Goal: Task Accomplishment & Management: Complete application form

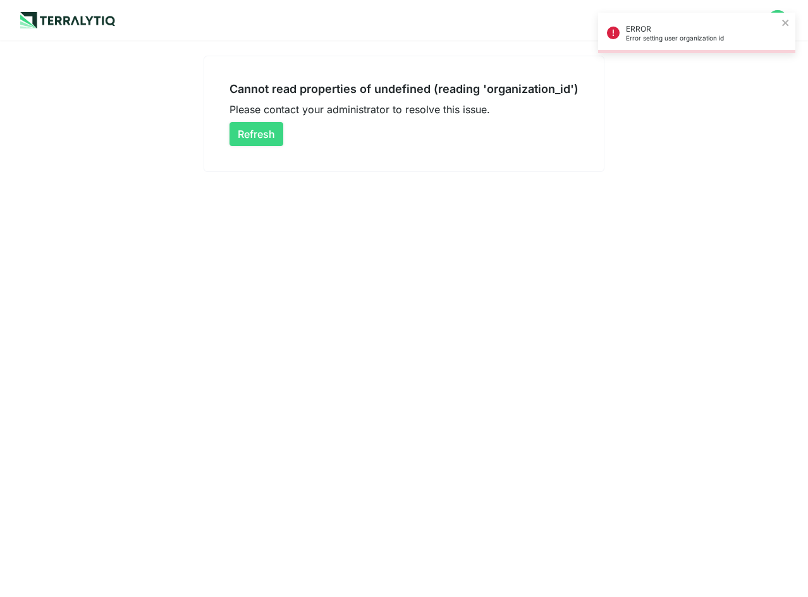
click at [265, 135] on button "Refresh" at bounding box center [256, 134] width 54 height 24
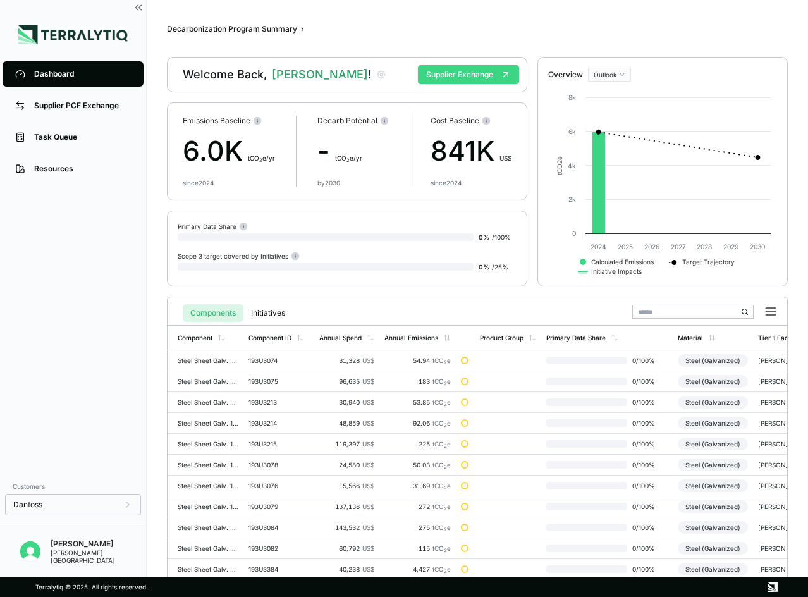
click at [444, 76] on button "Supplier Exchange" at bounding box center [468, 74] width 101 height 19
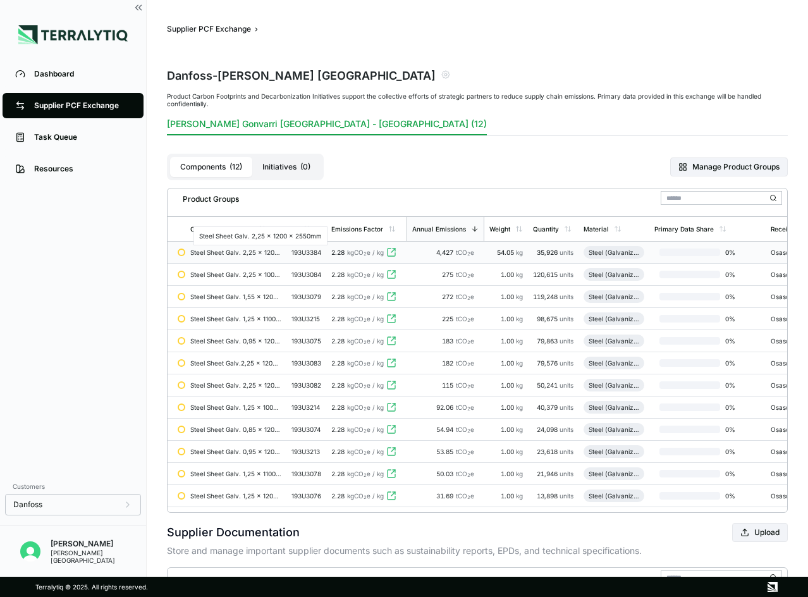
click at [238, 252] on div "Steel Sheet Galv. 2,25 x 1200 x 2550mm" at bounding box center [235, 252] width 91 height 8
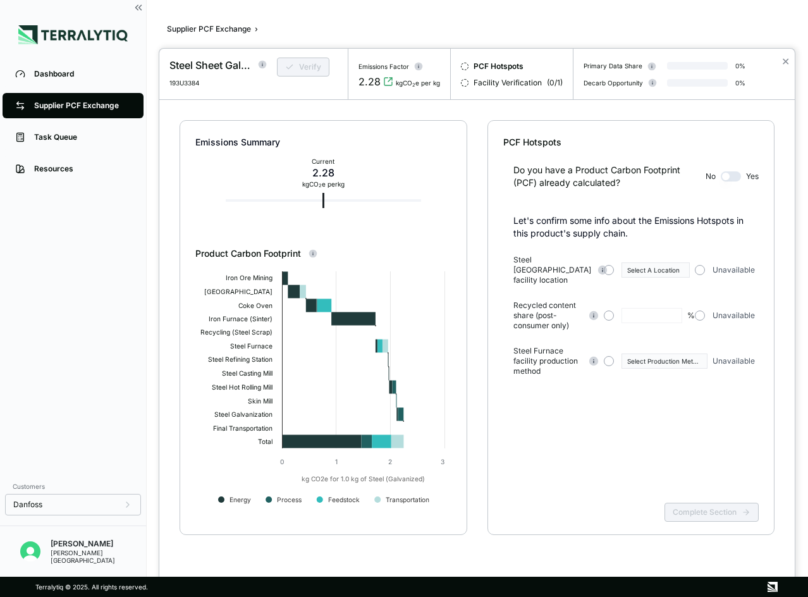
type input "***"
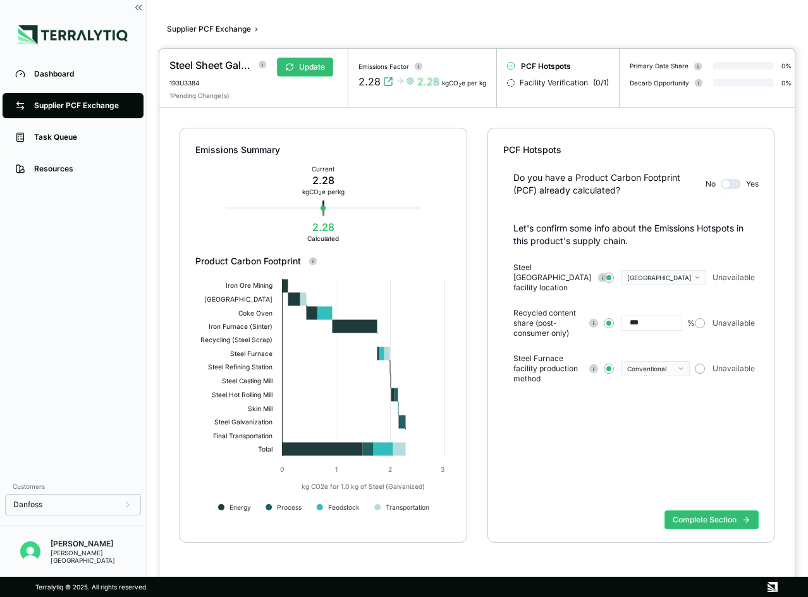
click at [59, 68] on div at bounding box center [404, 298] width 808 height 597
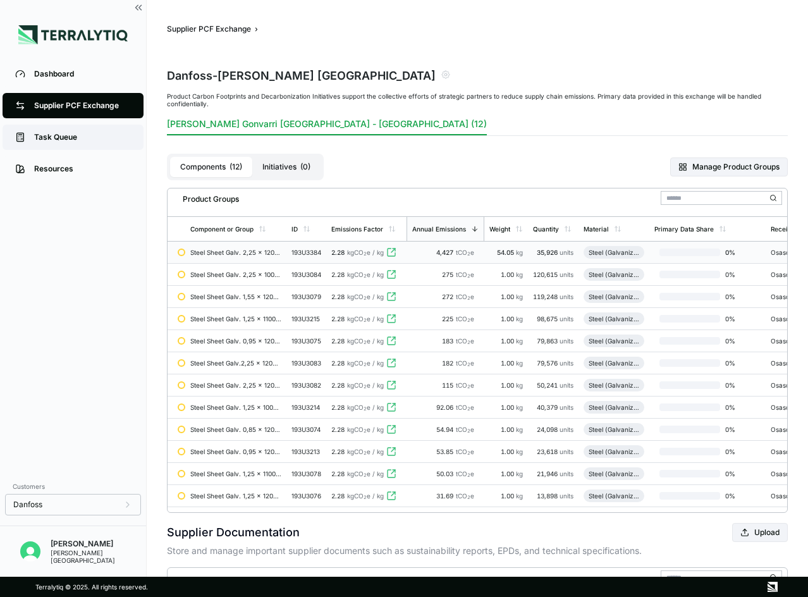
click at [50, 145] on link "Task Queue" at bounding box center [73, 136] width 141 height 25
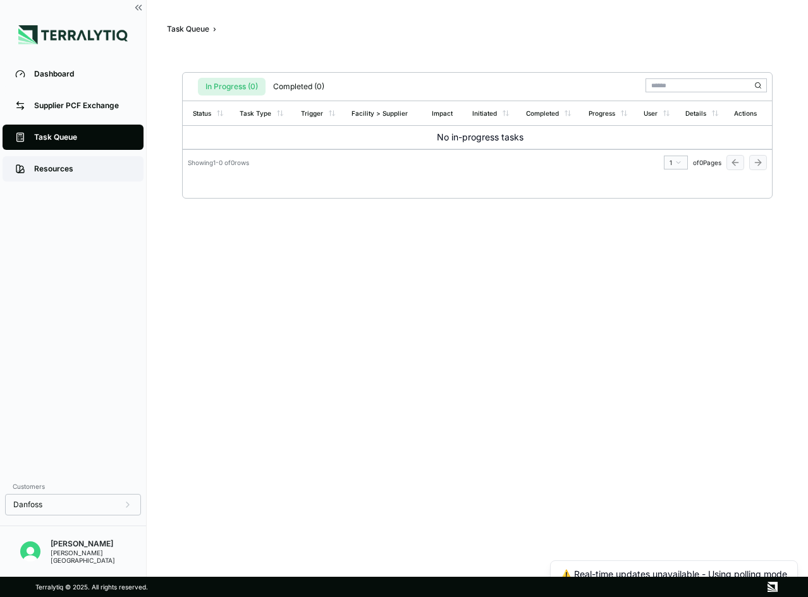
click at [49, 171] on div "Resources" at bounding box center [82, 169] width 97 height 10
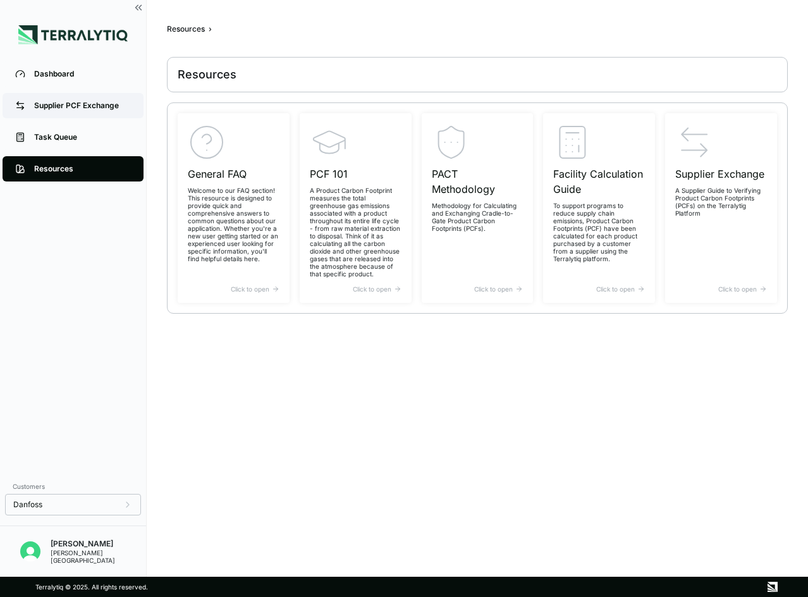
click at [52, 108] on div "Supplier PCF Exchange" at bounding box center [82, 105] width 97 height 10
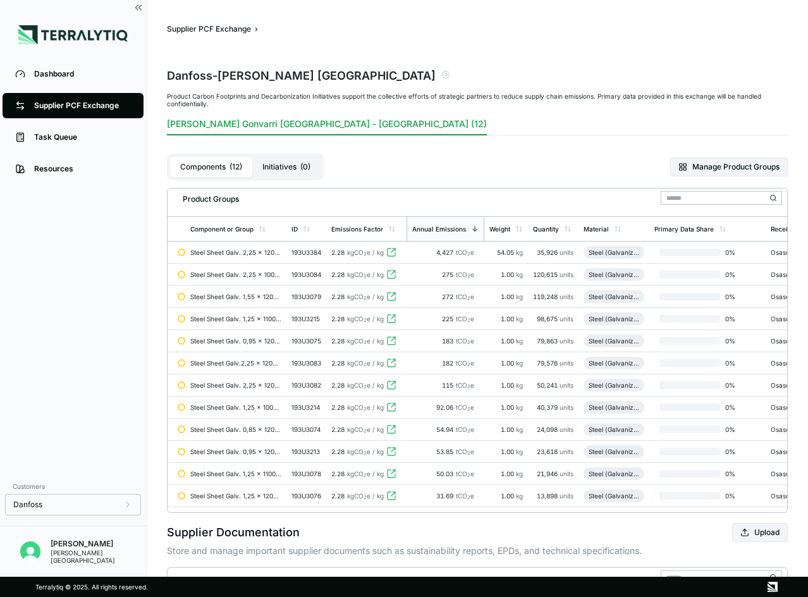
click at [216, 160] on button "Components ( 12 )" at bounding box center [211, 167] width 82 height 20
click at [252, 257] on td "Steel Sheet Galv. 2,25 x 1200 x 2550mm" at bounding box center [235, 252] width 101 height 22
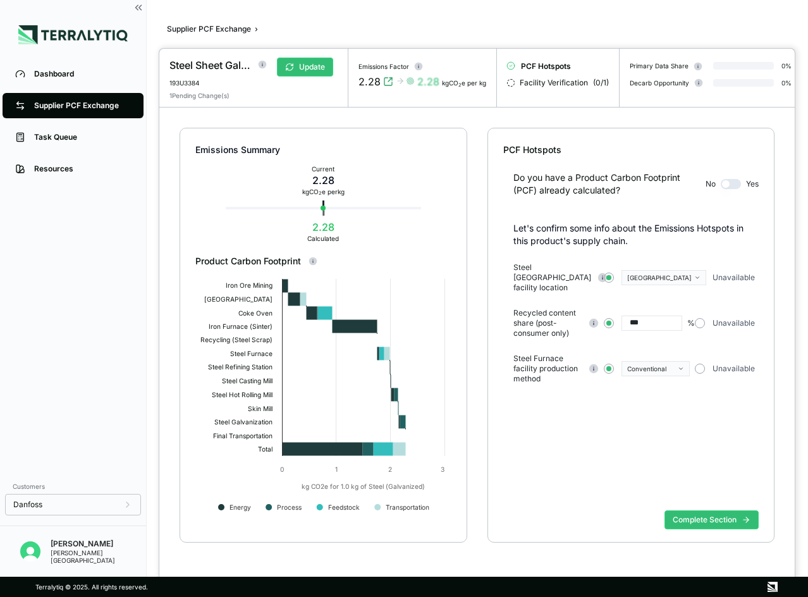
click at [637, 277] on div "[GEOGRAPHIC_DATA]" at bounding box center [659, 278] width 64 height 8
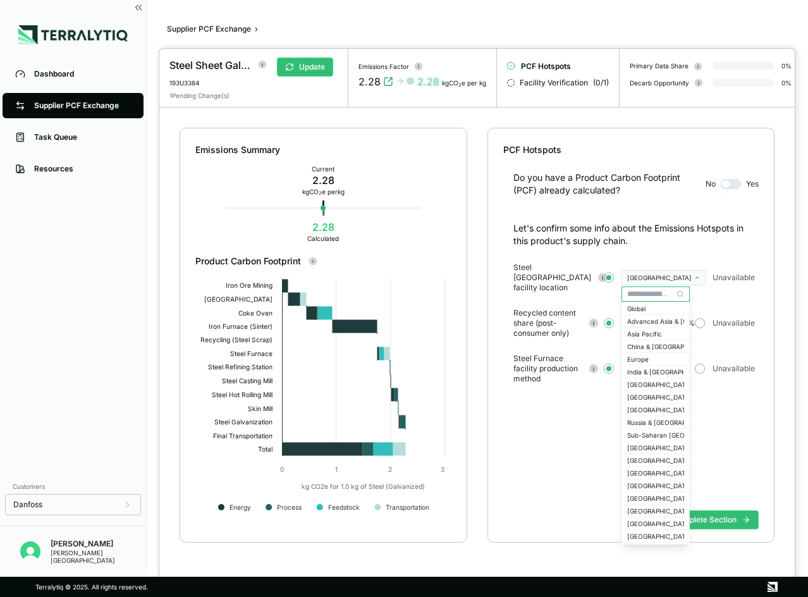
click at [637, 277] on div "[GEOGRAPHIC_DATA]" at bounding box center [659, 278] width 64 height 8
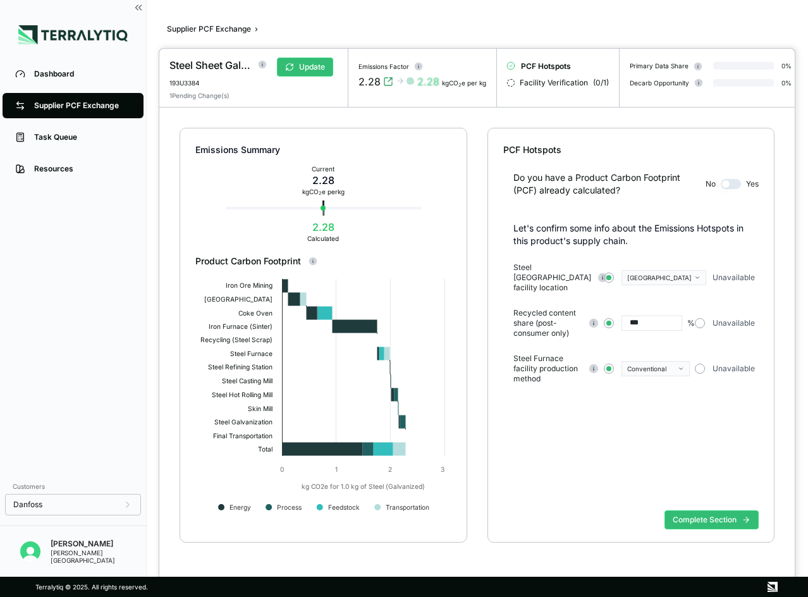
click at [657, 321] on input "***" at bounding box center [651, 322] width 61 height 15
click at [656, 365] on div "Conventional" at bounding box center [651, 369] width 48 height 8
click at [659, 402] on div "Do you have a Product Carbon Footprint (PCF) already calculated? No Yes Let's c…" at bounding box center [631, 330] width 256 height 349
click at [700, 525] on button "Complete Section" at bounding box center [711, 519] width 94 height 19
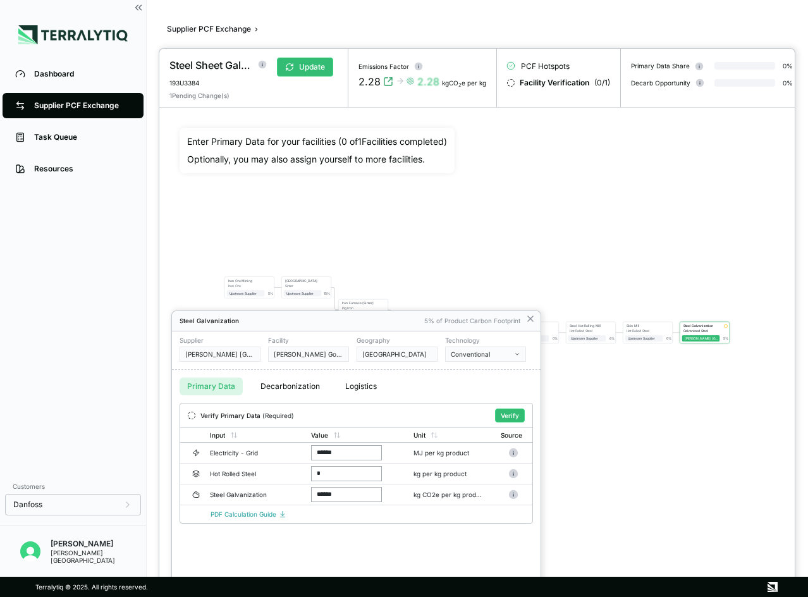
click at [700, 525] on div at bounding box center [476, 323] width 635 height 548
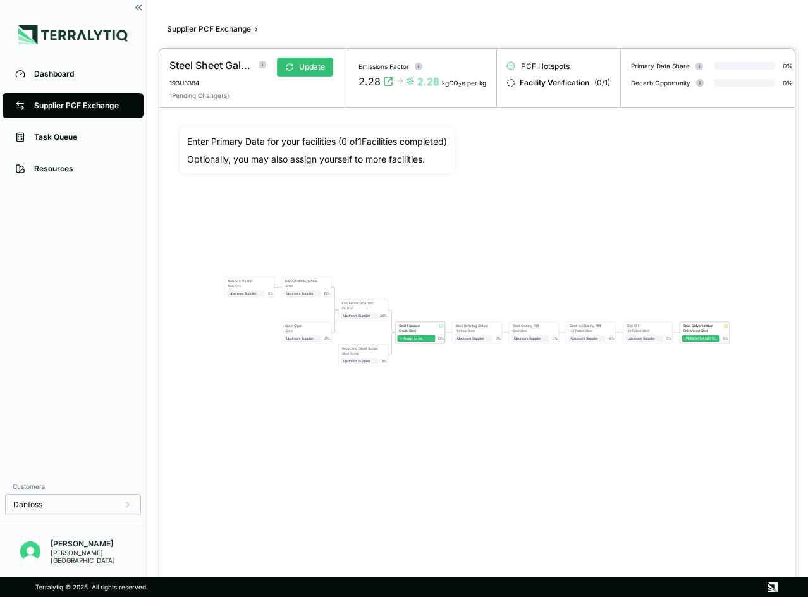
click at [425, 341] on span "+ Assign to me" at bounding box center [417, 338] width 38 height 6
click at [422, 340] on div "[PERSON_NAME] [GEOGRAPHIC_DATA]" at bounding box center [416, 338] width 33 height 4
click at [419, 340] on div "[PERSON_NAME] [GEOGRAPHIC_DATA]" at bounding box center [416, 338] width 33 height 4
click at [695, 340] on div "[PERSON_NAME] [GEOGRAPHIC_DATA]" at bounding box center [700, 338] width 33 height 4
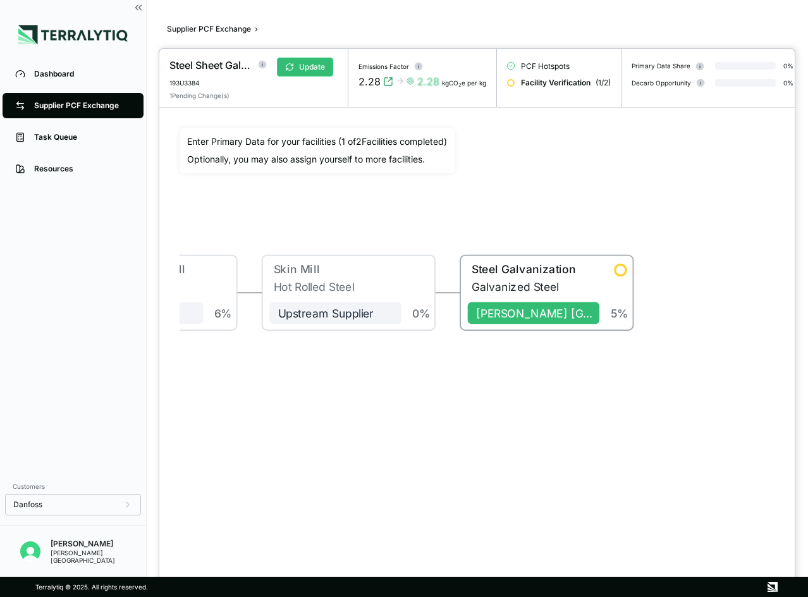
drag, startPoint x: 653, startPoint y: 375, endPoint x: 367, endPoint y: 425, distance: 290.1
click at [367, 425] on div "Iron Ore Mining Iron Ore Upstream Supplier + Assign to me 5 % Sinter Plant Sint…" at bounding box center [476, 321] width 595 height 387
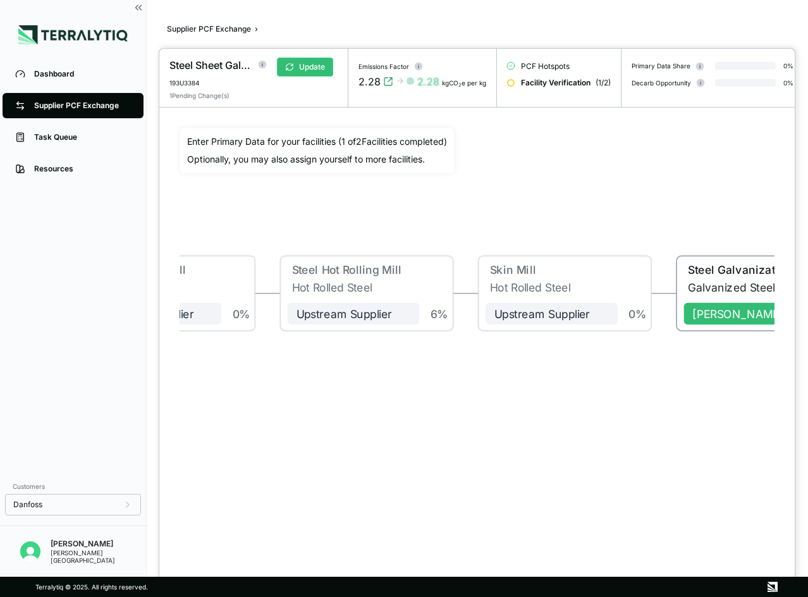
drag, startPoint x: 475, startPoint y: 407, endPoint x: 761, endPoint y: 416, distance: 285.8
click at [761, 416] on div "Iron Ore Mining Iron Ore Upstream Supplier + Assign to me 5 % Sinter Plant Sint…" at bounding box center [476, 321] width 595 height 387
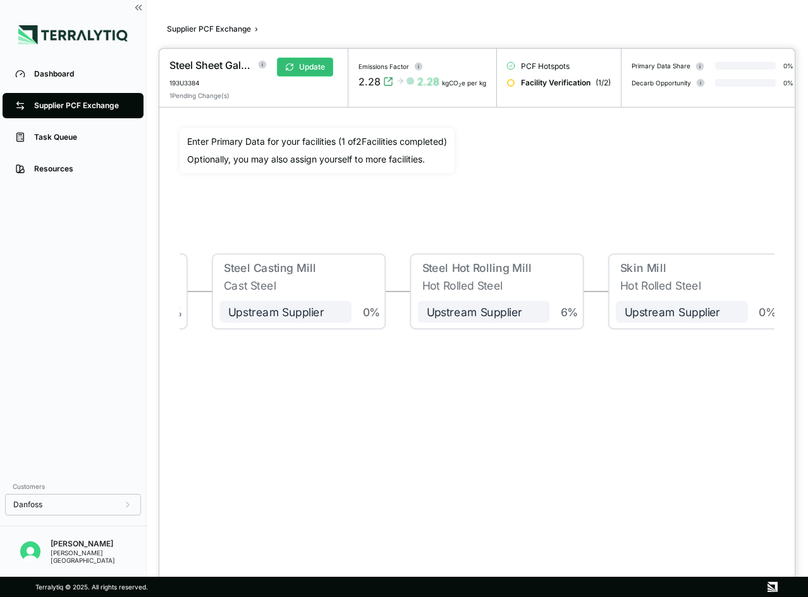
drag, startPoint x: 483, startPoint y: 420, endPoint x: 594, endPoint y: 409, distance: 111.8
click at [593, 409] on div "Iron Ore Mining Iron Ore Upstream Supplier + Assign to me 5 % Sinter Plant Sint…" at bounding box center [476, 321] width 595 height 387
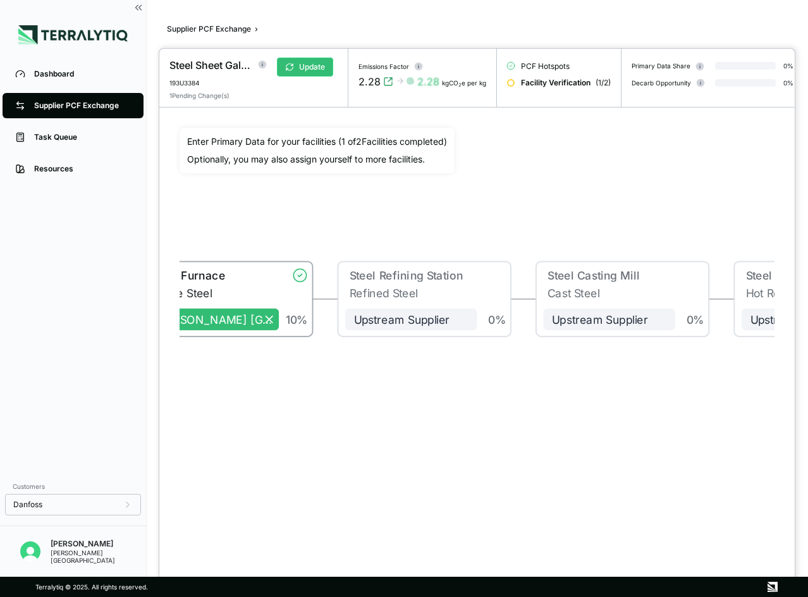
drag, startPoint x: 353, startPoint y: 407, endPoint x: 653, endPoint y: 423, distance: 300.6
click at [653, 423] on div "Iron Ore Mining Iron Ore Upstream Supplier + Assign to me 5 % Sinter Plant Sint…" at bounding box center [476, 321] width 595 height 387
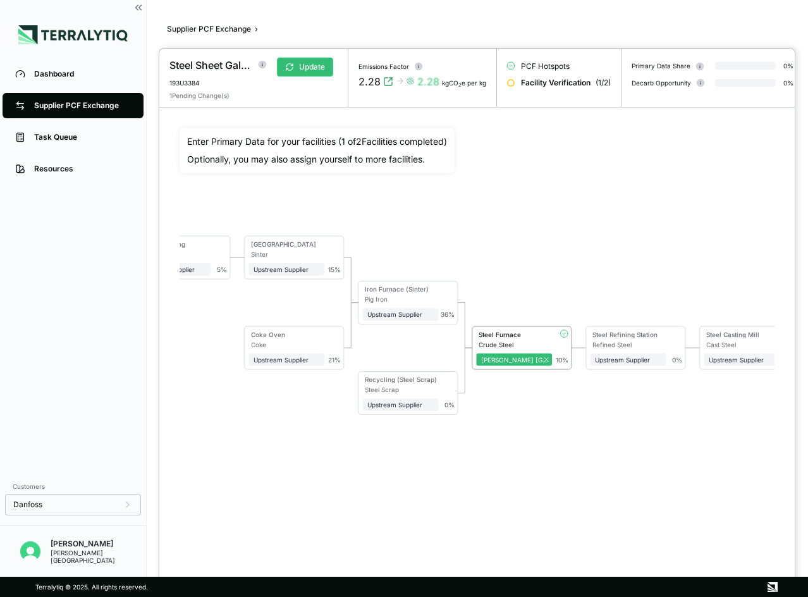
drag, startPoint x: 466, startPoint y: 429, endPoint x: 607, endPoint y: 430, distance: 140.9
click at [607, 430] on div "Iron Ore Mining Iron Ore Upstream Supplier + Assign to me 5 % Sinter Plant Sint…" at bounding box center [476, 321] width 595 height 387
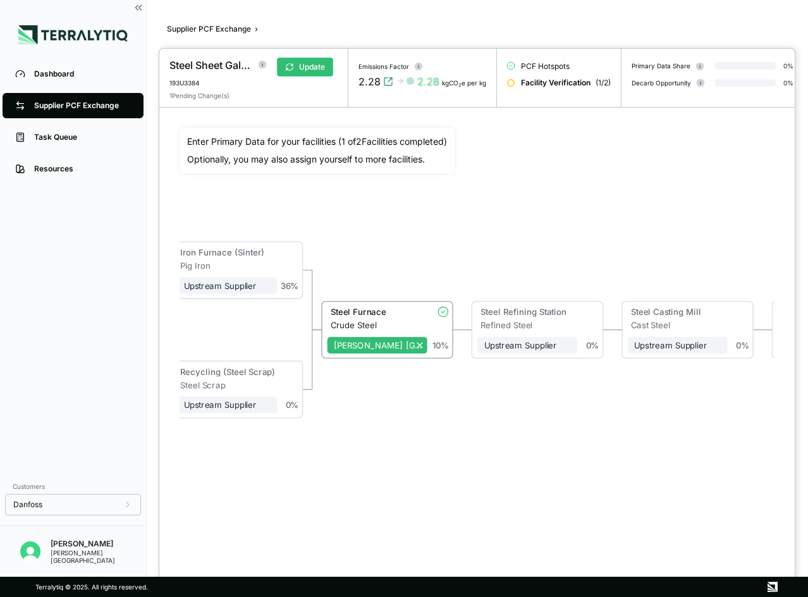
drag, startPoint x: 741, startPoint y: 415, endPoint x: 452, endPoint y: 429, distance: 288.5
click at [452, 429] on div "Iron Ore Mining Iron Ore Upstream Supplier + Assign to me 5 % Sinter Plant Sint…" at bounding box center [476, 321] width 595 height 387
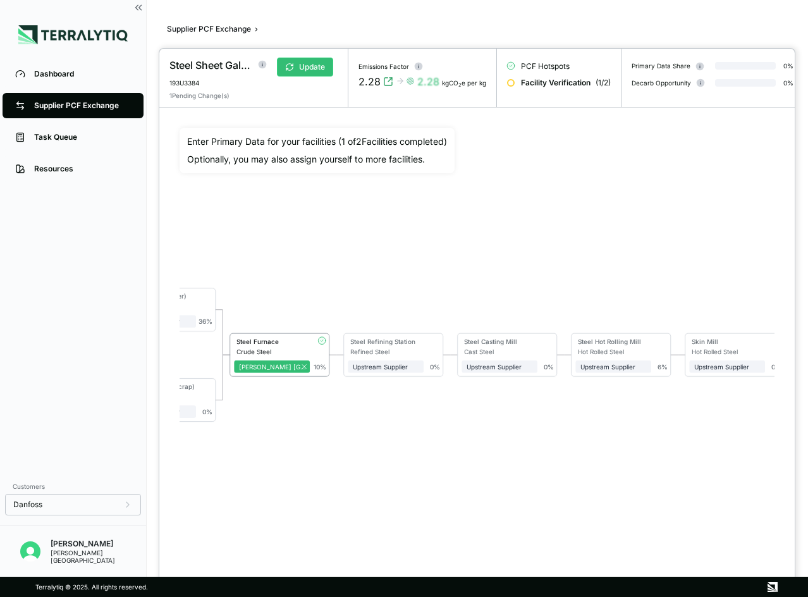
click at [137, 11] on div at bounding box center [404, 298] width 808 height 597
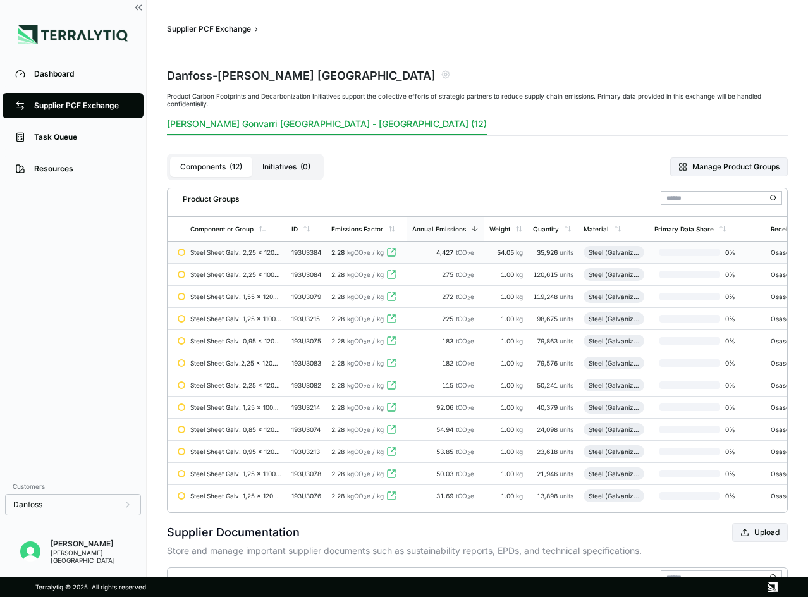
click at [223, 252] on div "Steel Sheet Galv. 2,25 x 1200 x 2550mm" at bounding box center [235, 252] width 91 height 8
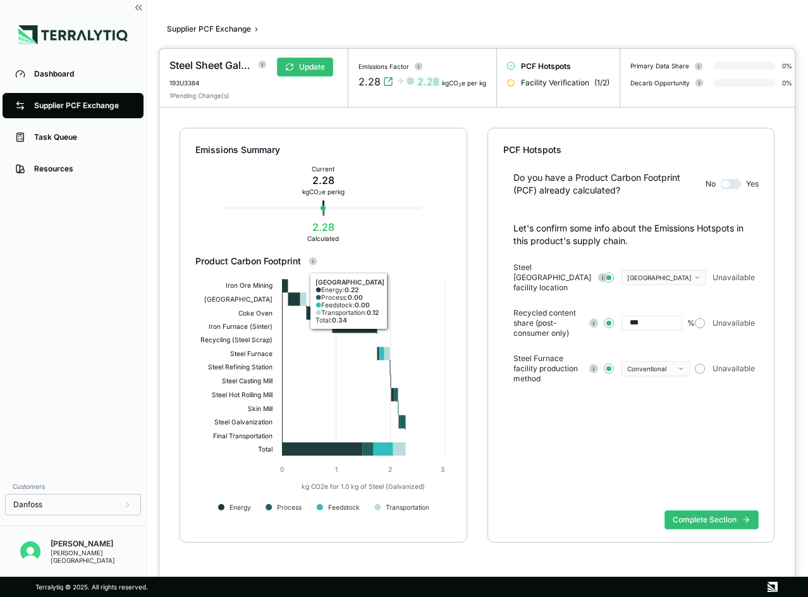
click at [612, 492] on div "Do you have a Product Carbon Footprint (PCF) already calculated? No Yes Let's c…" at bounding box center [631, 330] width 256 height 349
